Goal: Book appointment/travel/reservation

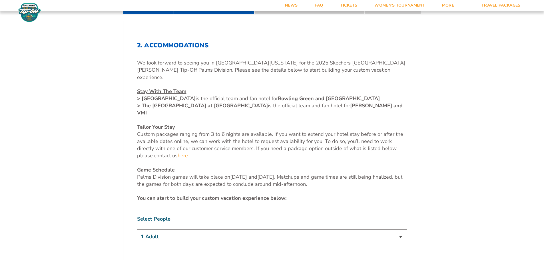
scroll to position [228, 0]
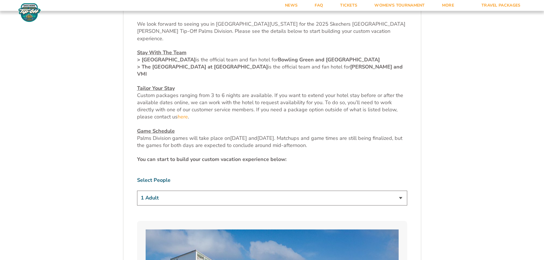
click at [210, 191] on select "1 Adult 2 Adults 3 Adults 4 Adults 2 Adults + 1 Child 2 Adults + 2 Children 2 A…" at bounding box center [272, 198] width 270 height 15
click at [208, 191] on select "1 Adult 2 Adults 3 Adults 4 Adults 2 Adults + 1 Child 2 Adults + 2 Children 2 A…" at bounding box center [272, 198] width 270 height 15
select select "2 Adults"
click at [137, 191] on select "1 Adult 2 Adults 3 Adults 4 Adults 2 Adults + 1 Child 2 Adults + 2 Children 2 A…" at bounding box center [272, 198] width 270 height 15
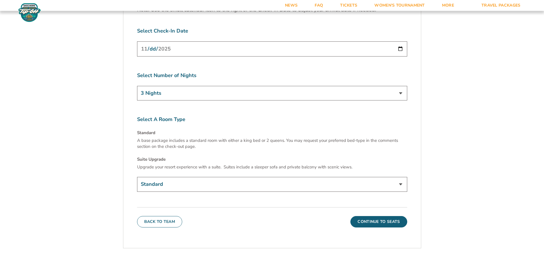
scroll to position [885, 0]
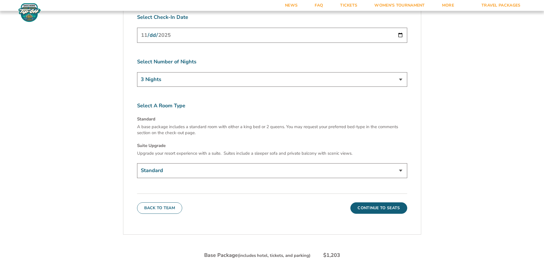
click at [253, 163] on select "Standard Suite Upgrade (+$145 per night)" at bounding box center [272, 170] width 270 height 15
click at [265, 194] on div "Back To Team Continue To Seats" at bounding box center [272, 204] width 270 height 20
click at [373, 202] on button "Continue To Seats" at bounding box center [378, 207] width 57 height 11
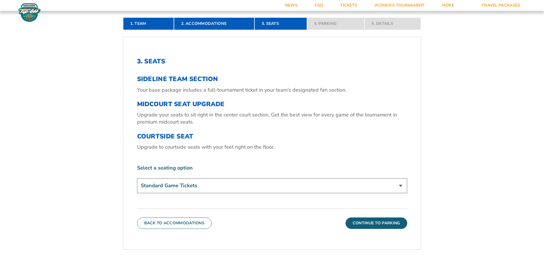
scroll to position [180, 0]
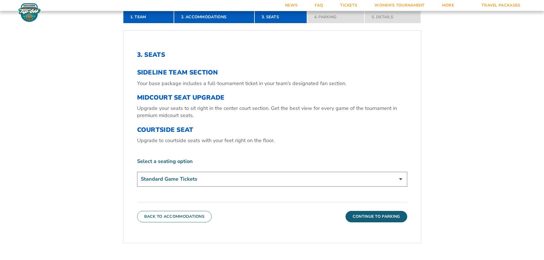
click at [184, 182] on select "Standard Game Tickets Midcourt Seat Upgrade (+$130 per person) Courtside Seat (…" at bounding box center [272, 179] width 270 height 15
select select "Midcourt Seat Upgrade"
click at [137, 172] on select "Standard Game Tickets Midcourt Seat Upgrade (+$130 per person) Courtside Seat (…" at bounding box center [272, 179] width 270 height 15
click at [369, 218] on button "Continue To Parking" at bounding box center [376, 216] width 62 height 11
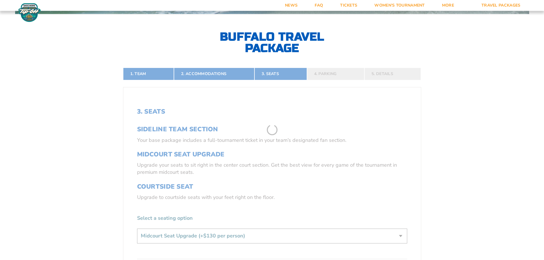
scroll to position [123, 0]
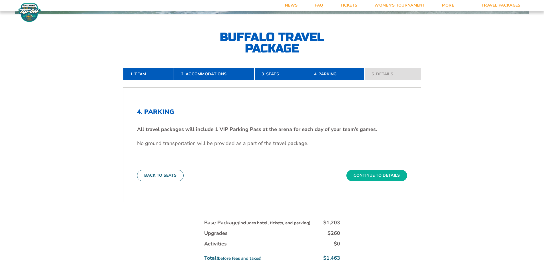
click at [377, 177] on button "Continue To Details" at bounding box center [376, 175] width 61 height 11
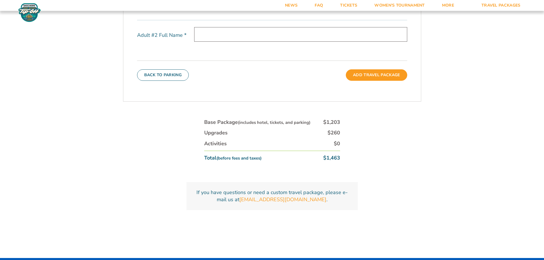
scroll to position [294, 0]
